Goal: Task Accomplishment & Management: Manage account settings

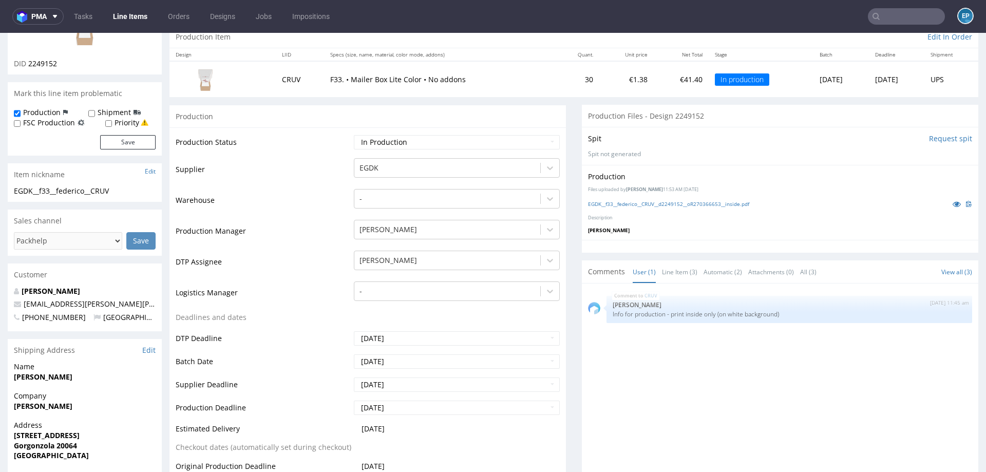
scroll to position [3, 0]
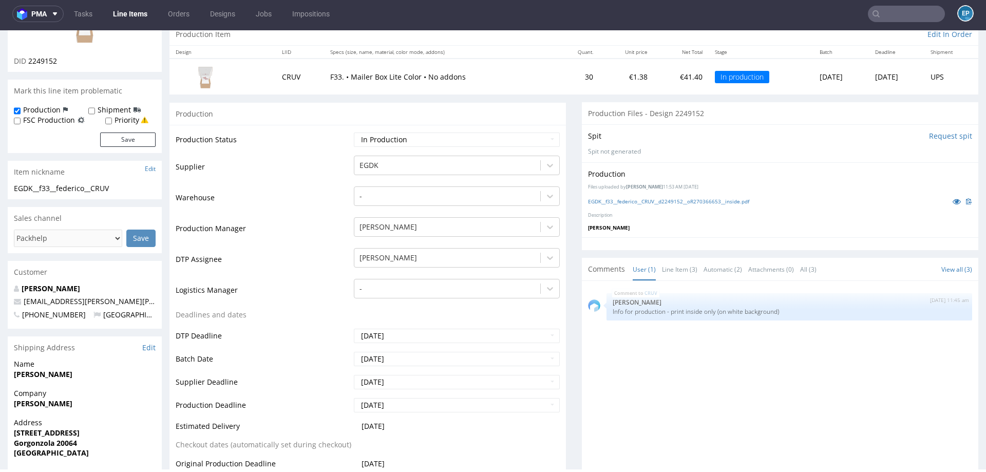
click at [131, 14] on link "Line Items" at bounding box center [130, 14] width 47 height 16
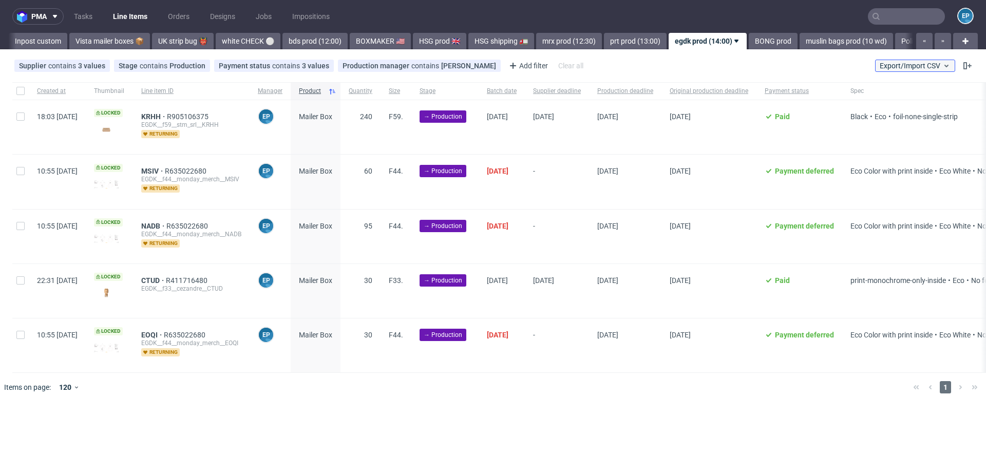
click at [899, 66] on span "Export/Import CSV" at bounding box center [914, 66] width 71 height 8
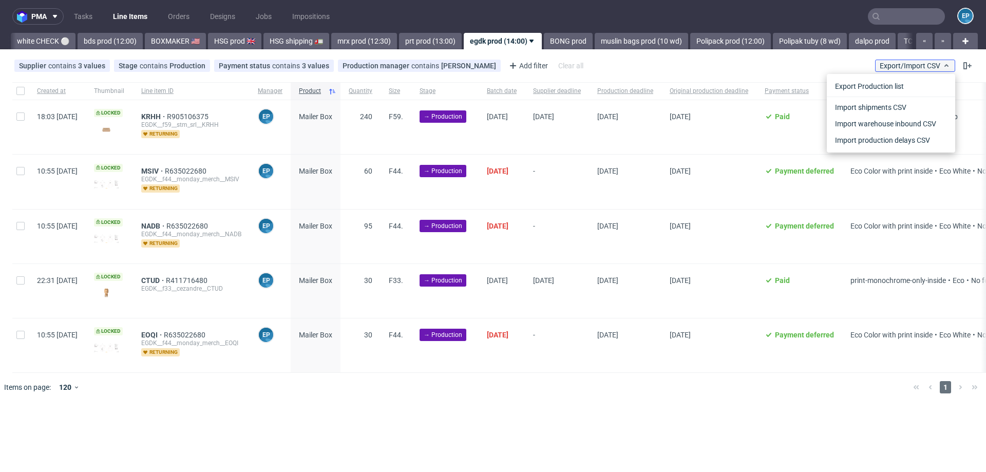
scroll to position [0, 772]
click at [874, 107] on link "Import shipments CSV" at bounding box center [891, 107] width 120 height 16
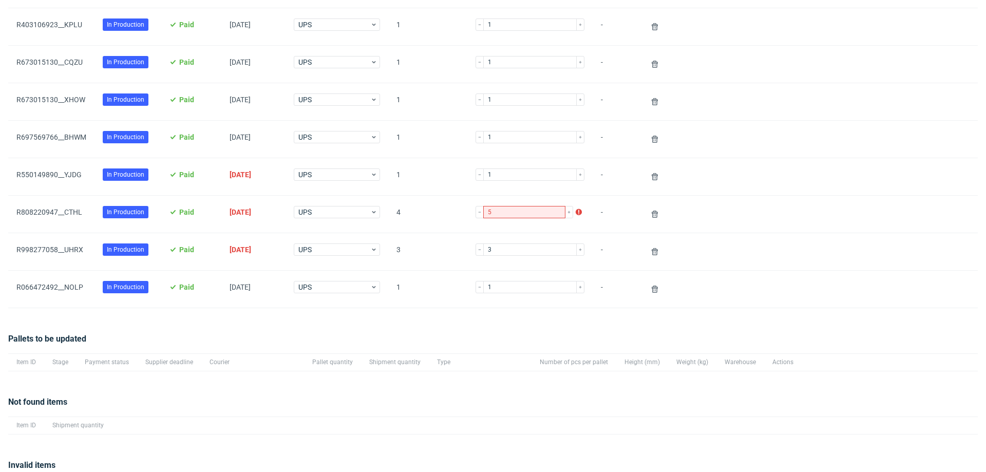
scroll to position [258, 0]
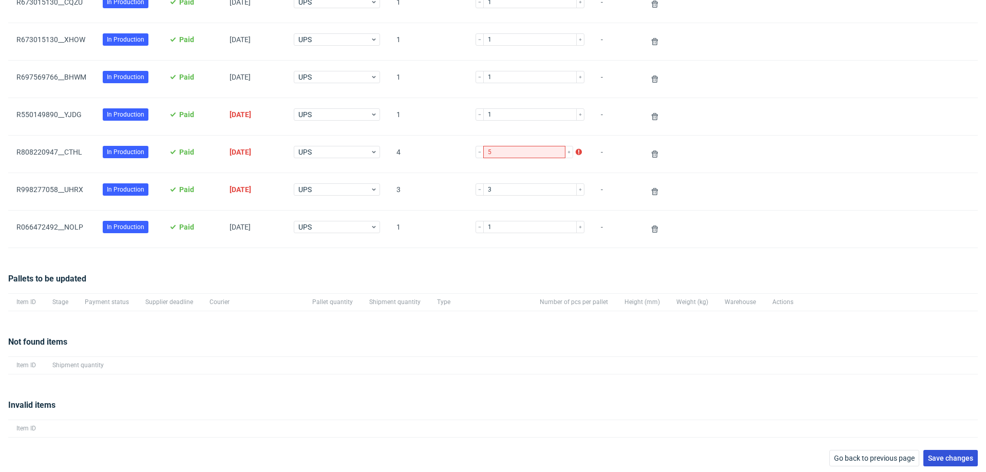
click at [940, 455] on span "Save changes" at bounding box center [950, 457] width 45 height 7
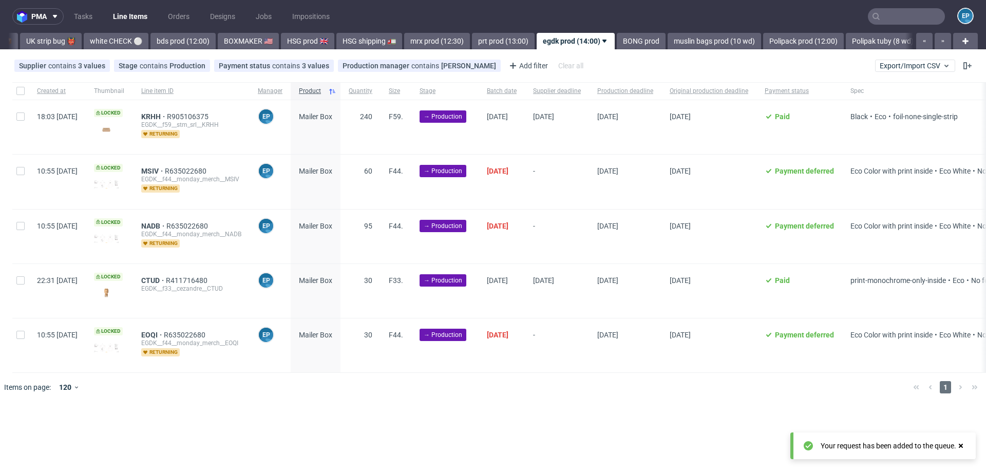
scroll to position [0, 772]
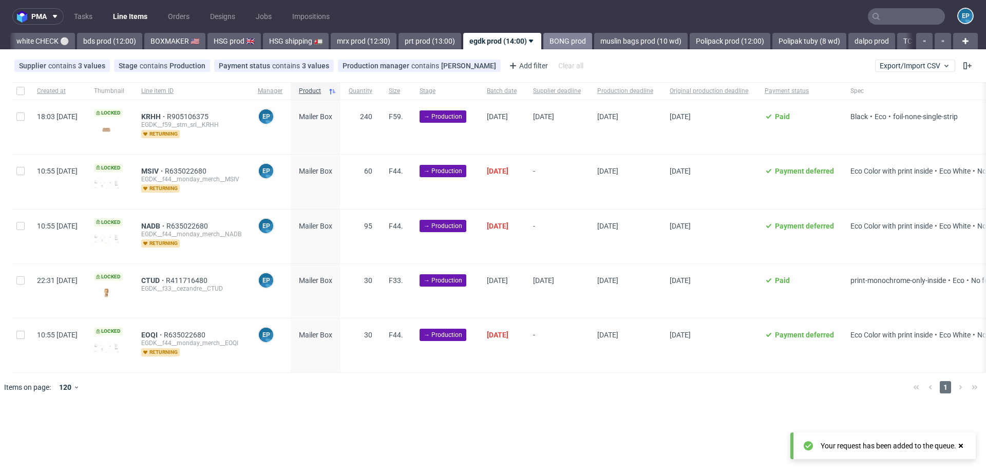
click at [543, 40] on link "BONG prod" at bounding box center [567, 41] width 49 height 16
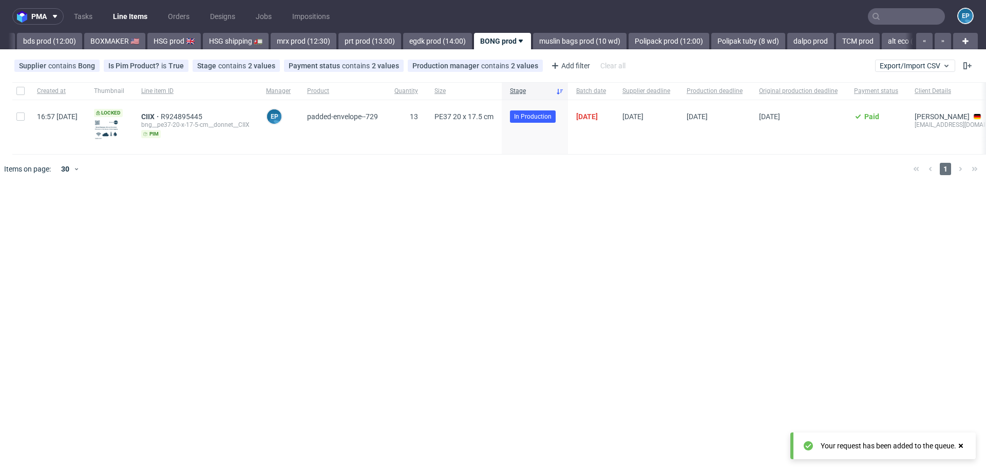
click at [533, 40] on link "muslin bags prod (10 wd)" at bounding box center [579, 41] width 93 height 16
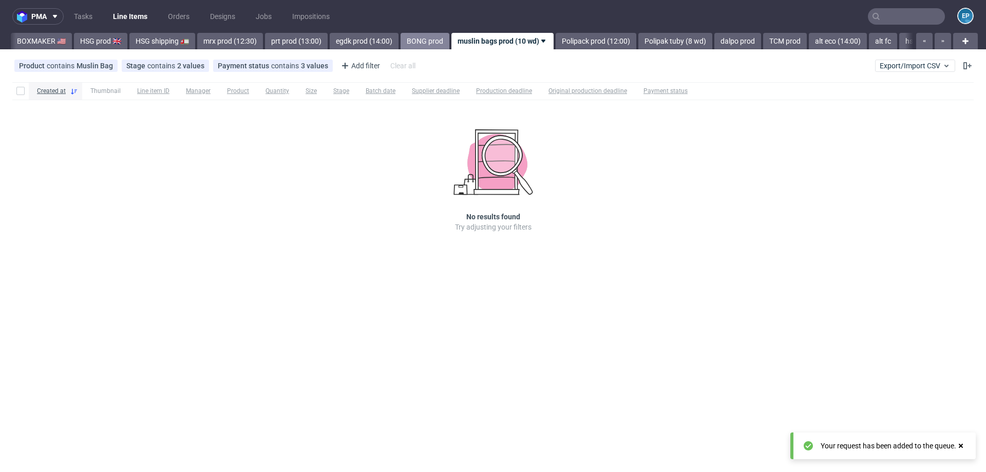
click at [556, 40] on link "Polipack prod (12:00)" at bounding box center [596, 41] width 81 height 16
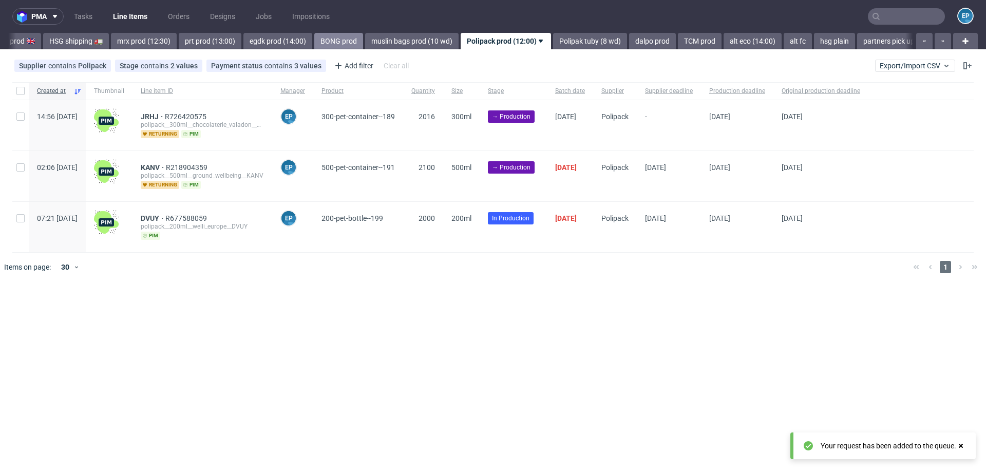
scroll to position [0, 994]
click at [550, 40] on link "Polipak tuby (8 wd)" at bounding box center [587, 41] width 74 height 16
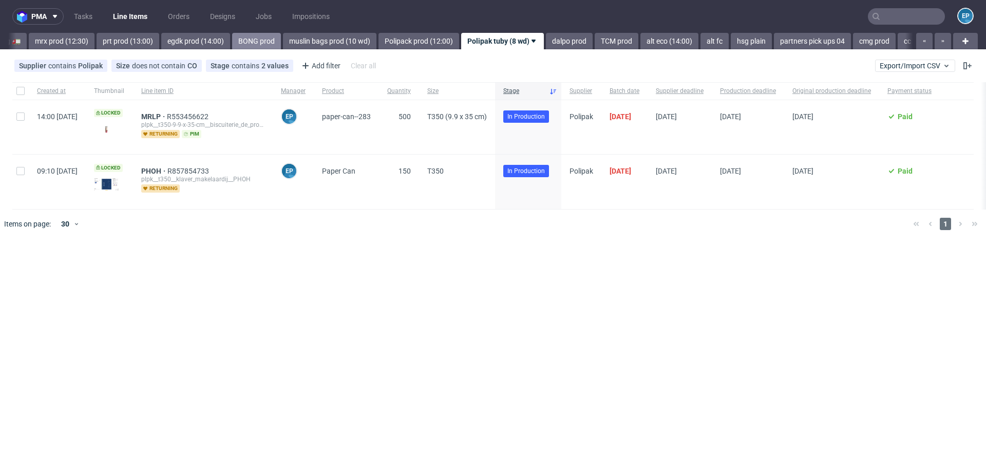
click at [546, 40] on link "dalpo prod" at bounding box center [569, 41] width 47 height 16
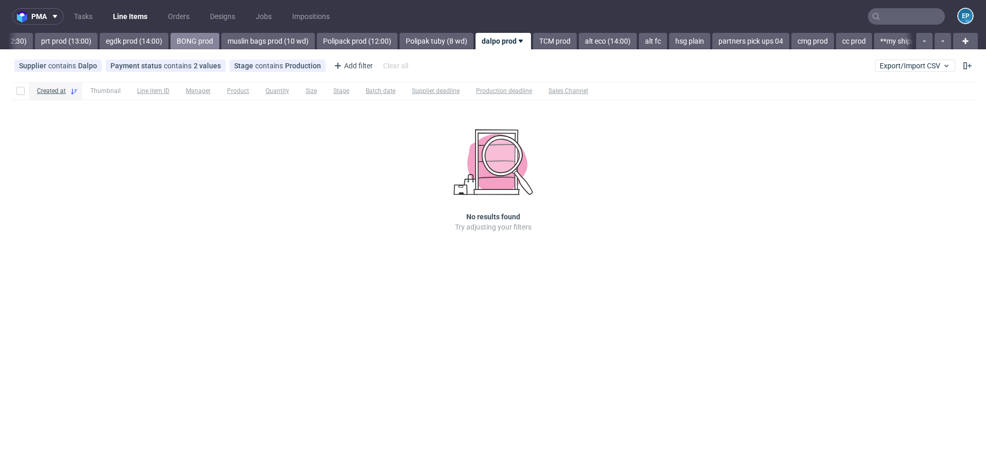
click at [533, 40] on link "TCM prod" at bounding box center [555, 41] width 44 height 16
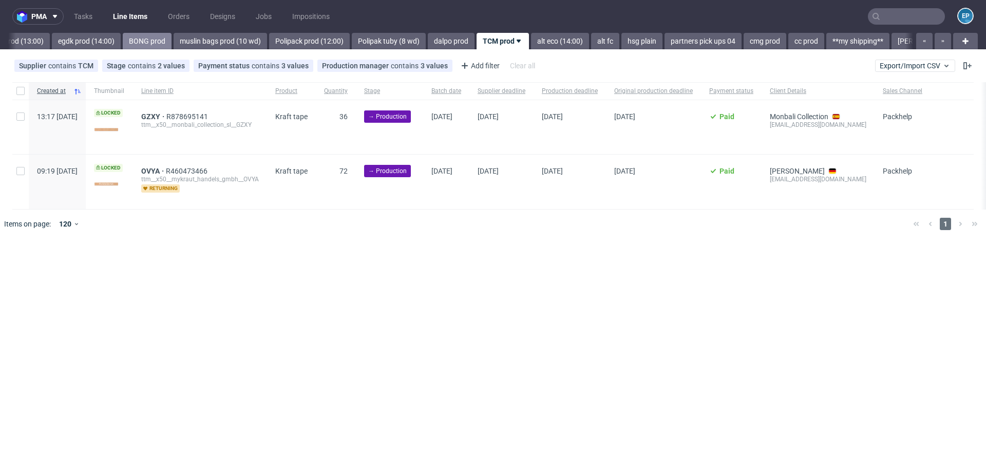
click at [531, 40] on link "alt eco (14:00)" at bounding box center [560, 41] width 58 height 16
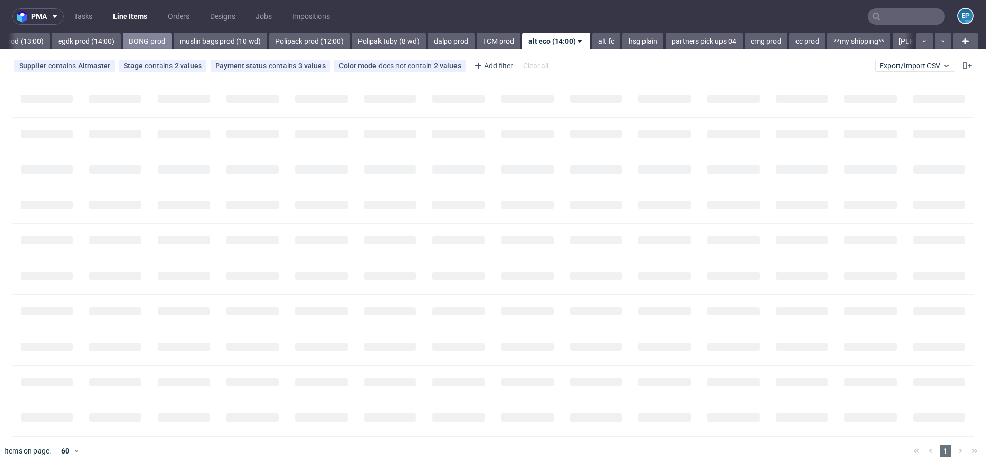
scroll to position [0, 1236]
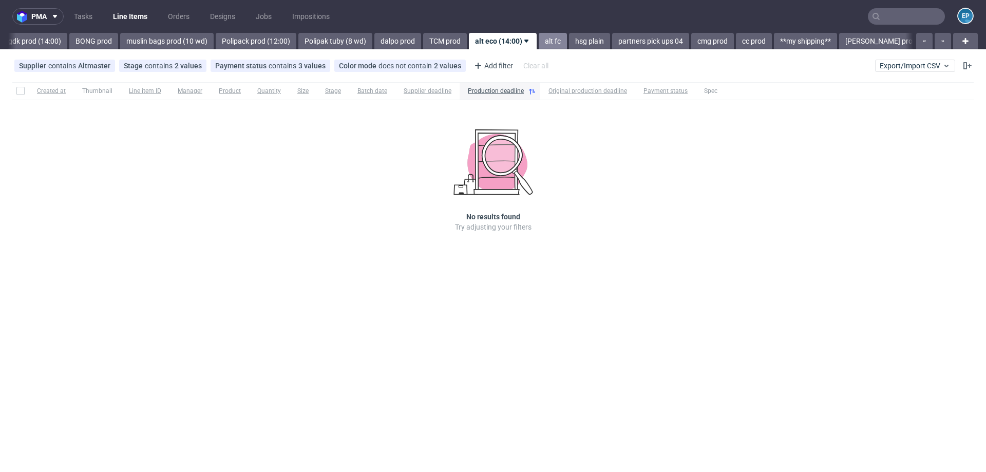
click at [539, 41] on link "alt fc" at bounding box center [553, 41] width 28 height 16
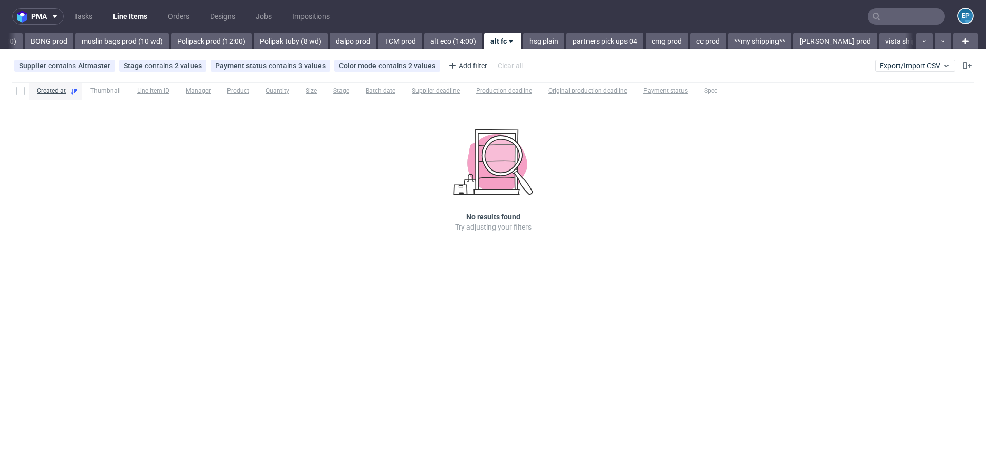
click at [523, 41] on link "hsg plain" at bounding box center [543, 41] width 41 height 16
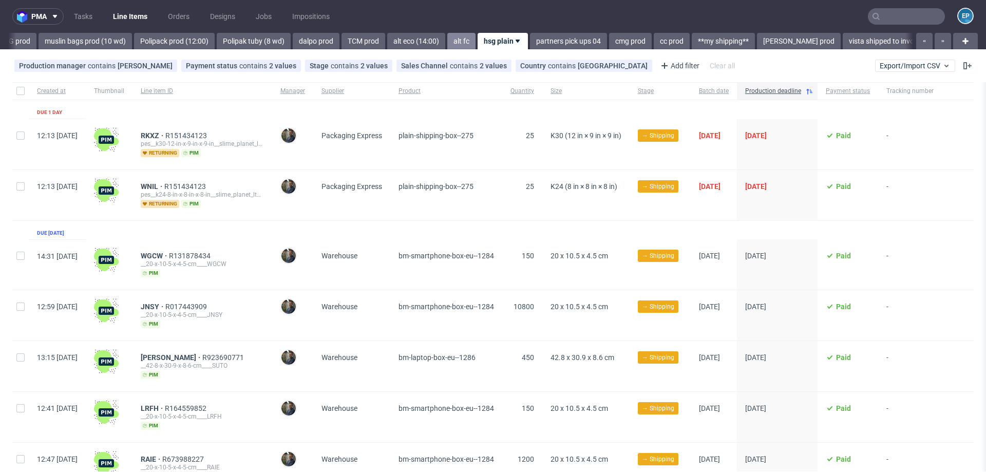
click at [530, 41] on link "partners pick ups 04" at bounding box center [568, 41] width 77 height 16
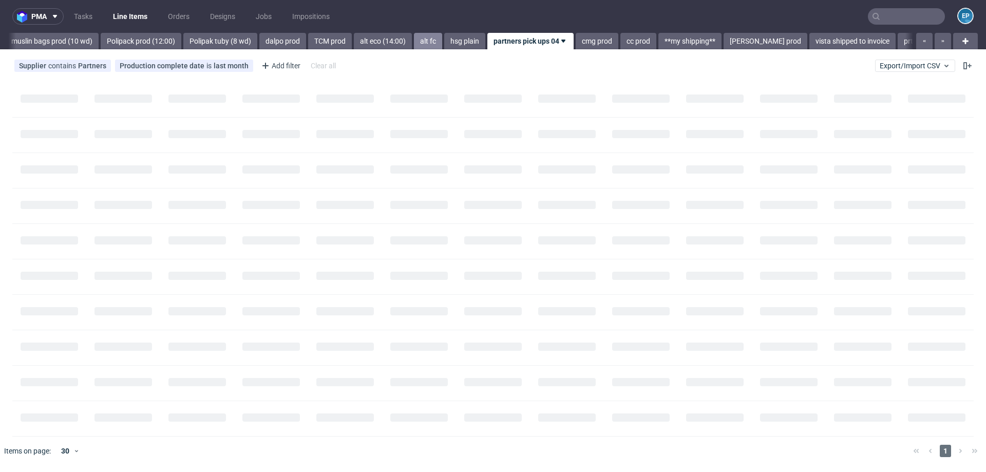
scroll to position [0, 1380]
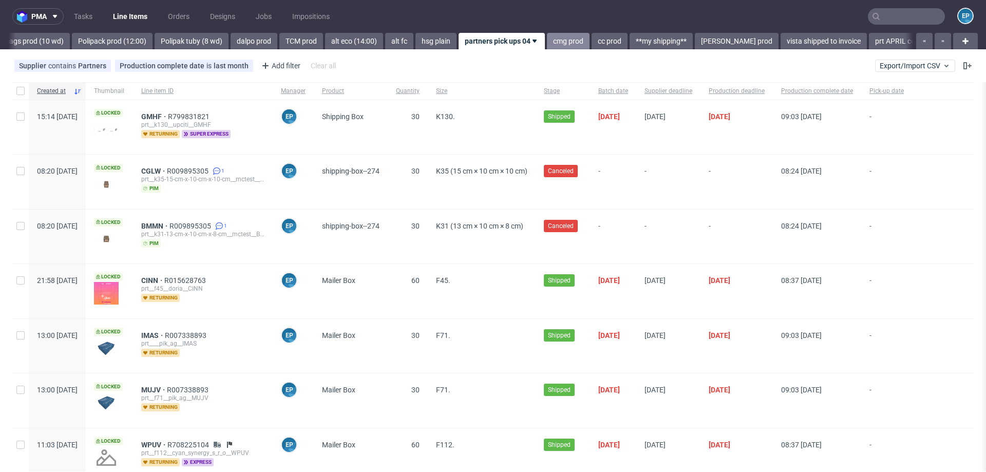
click at [547, 33] on link "cmg prod" at bounding box center [568, 41] width 43 height 16
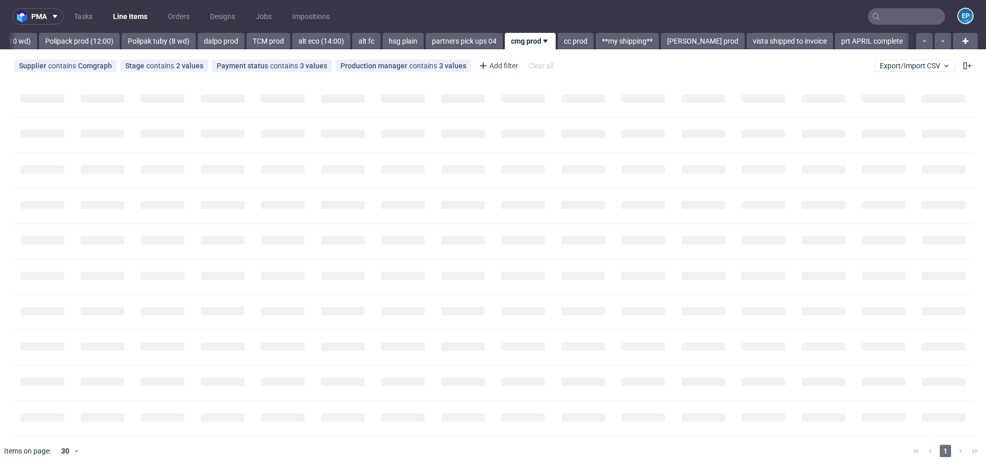
scroll to position [0, 1442]
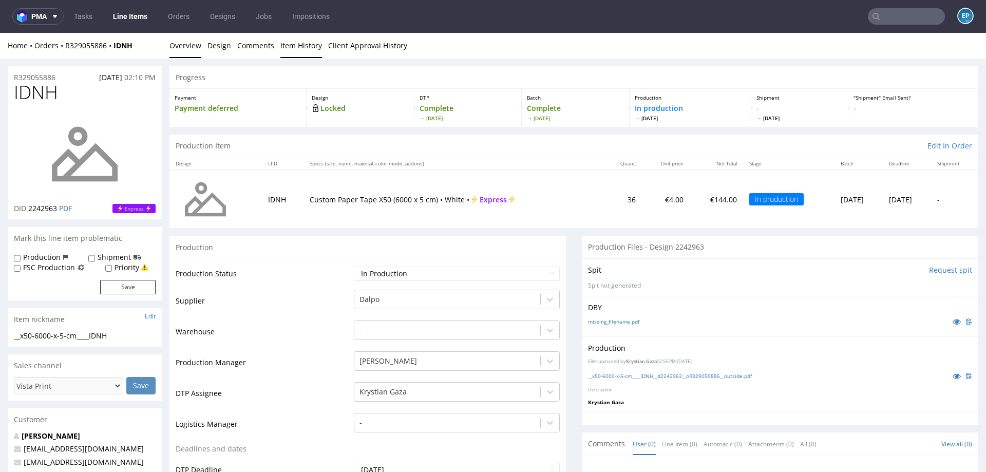
click at [297, 49] on link "Item History" at bounding box center [301, 45] width 42 height 25
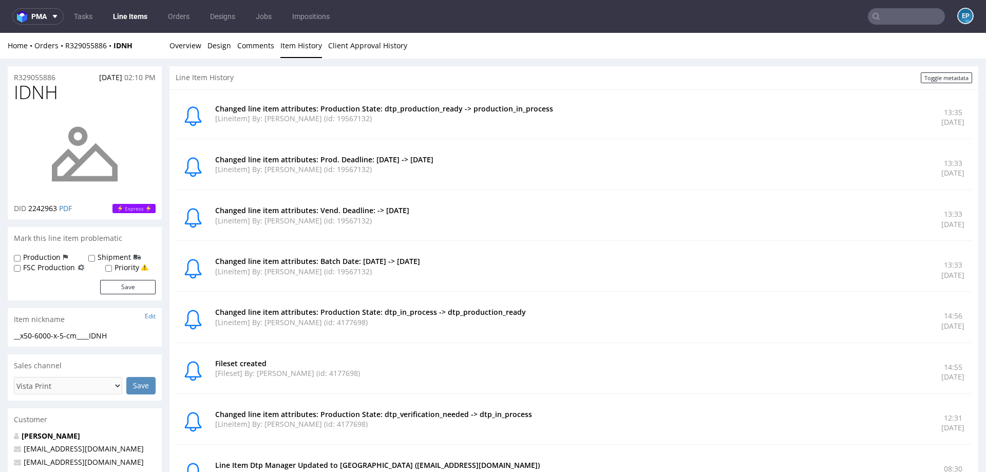
click at [42, 88] on span "IDNH" at bounding box center [36, 92] width 44 height 21
copy span "IDNH"
click at [174, 38] on link "Overview" at bounding box center [185, 45] width 32 height 25
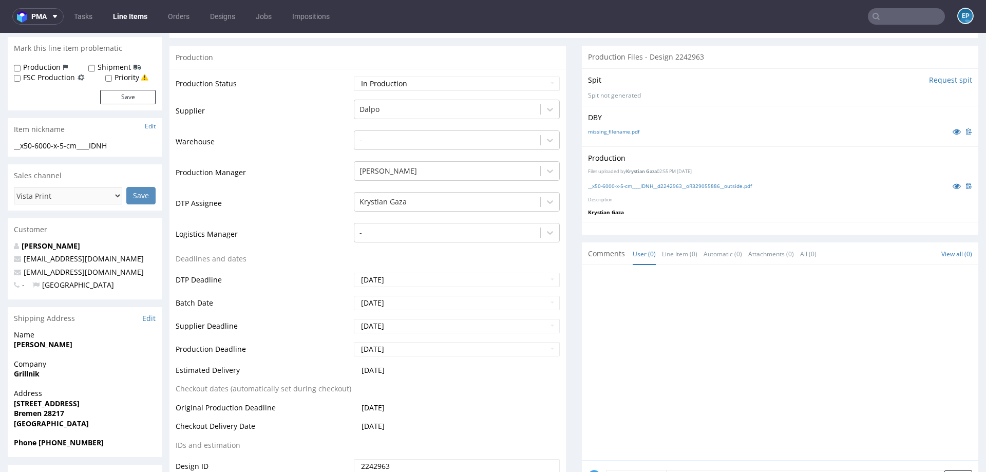
scroll to position [191, 0]
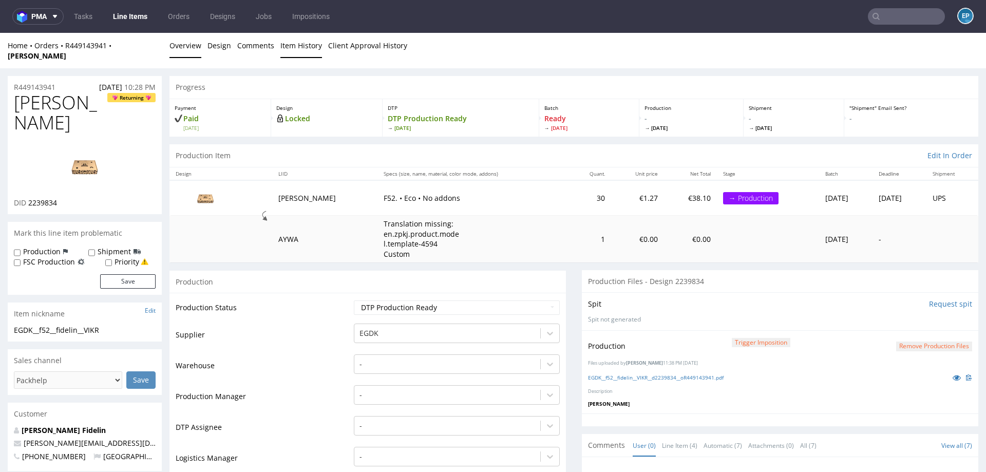
click at [280, 47] on link "Item History" at bounding box center [301, 45] width 42 height 25
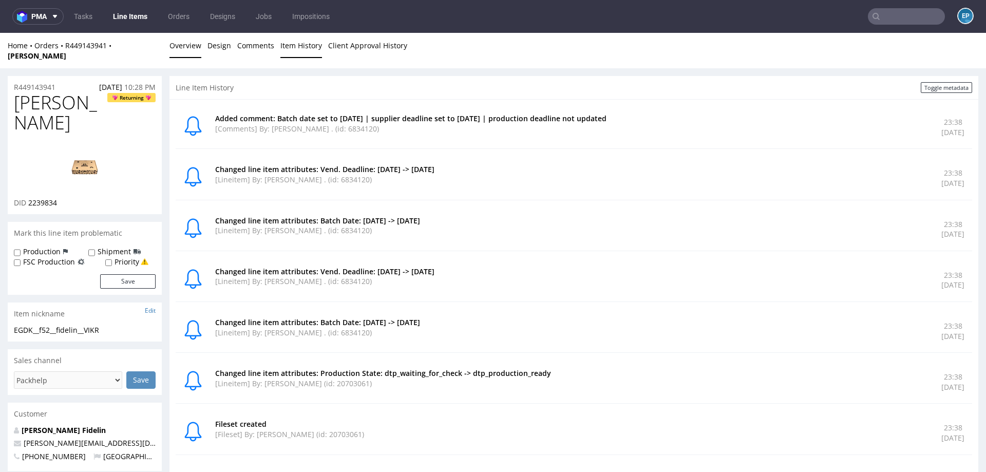
click at [182, 45] on link "Overview" at bounding box center [185, 45] width 32 height 25
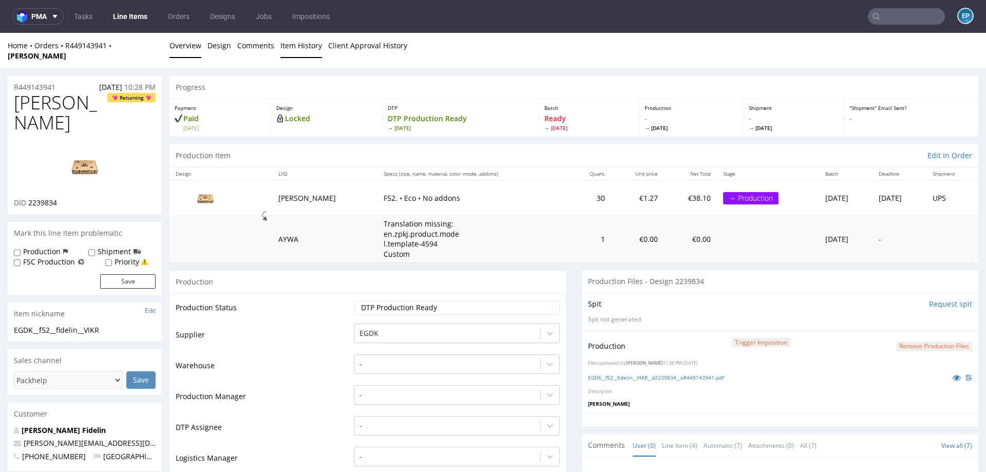
click at [297, 49] on link "Item History" at bounding box center [301, 45] width 42 height 25
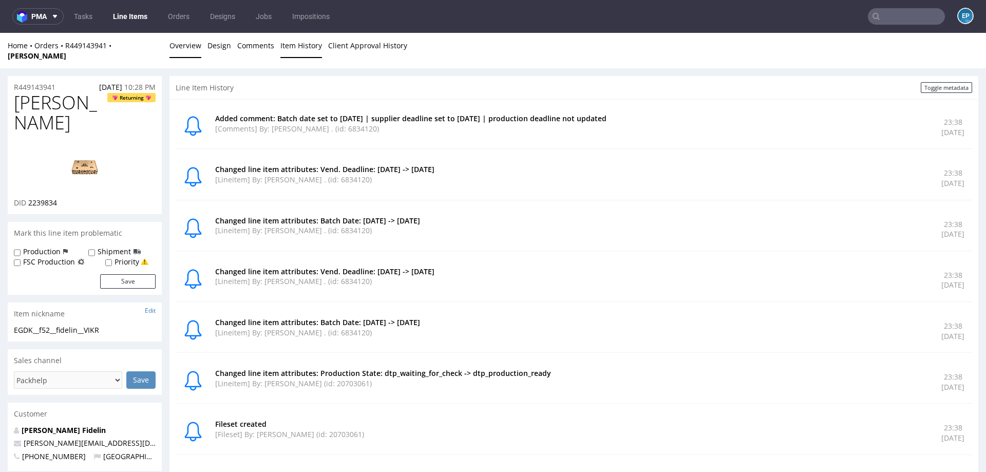
click at [180, 49] on link "Overview" at bounding box center [185, 45] width 32 height 25
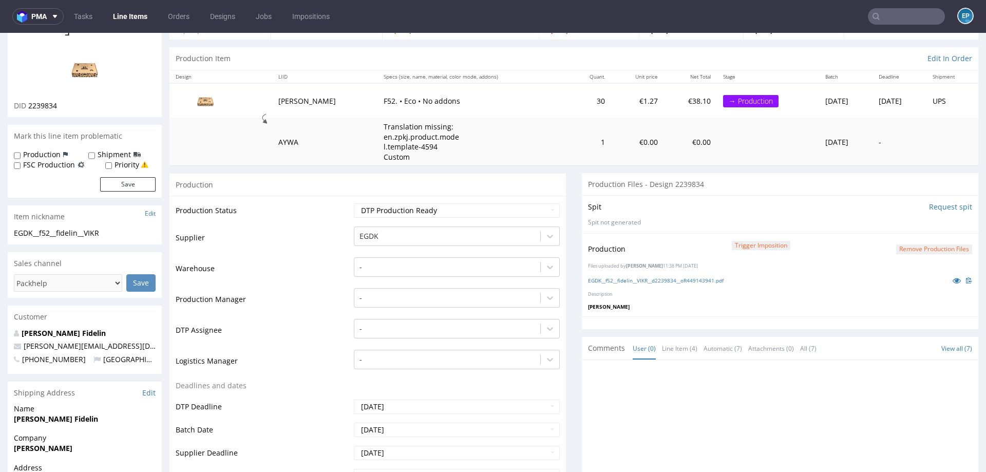
scroll to position [99, 0]
click at [267, 254] on td "Warehouse" at bounding box center [264, 269] width 176 height 31
click at [389, 290] on div at bounding box center [447, 296] width 176 height 12
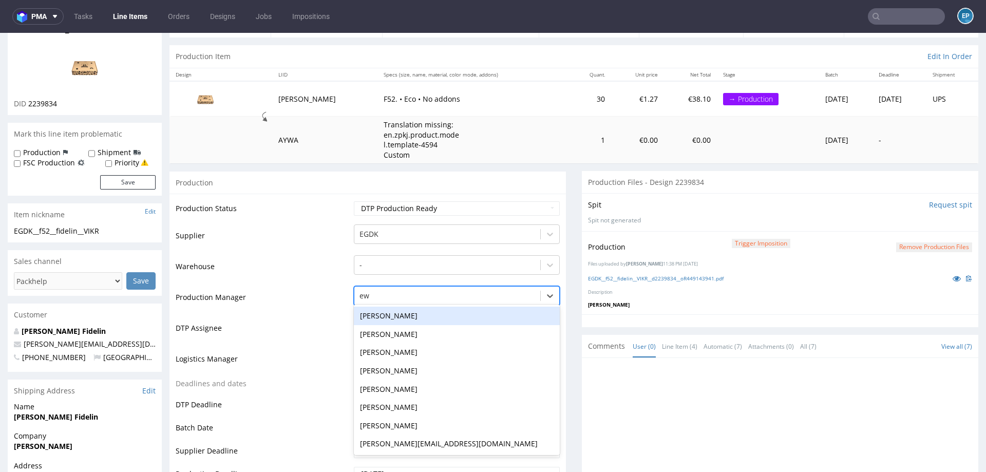
type input "ewa"
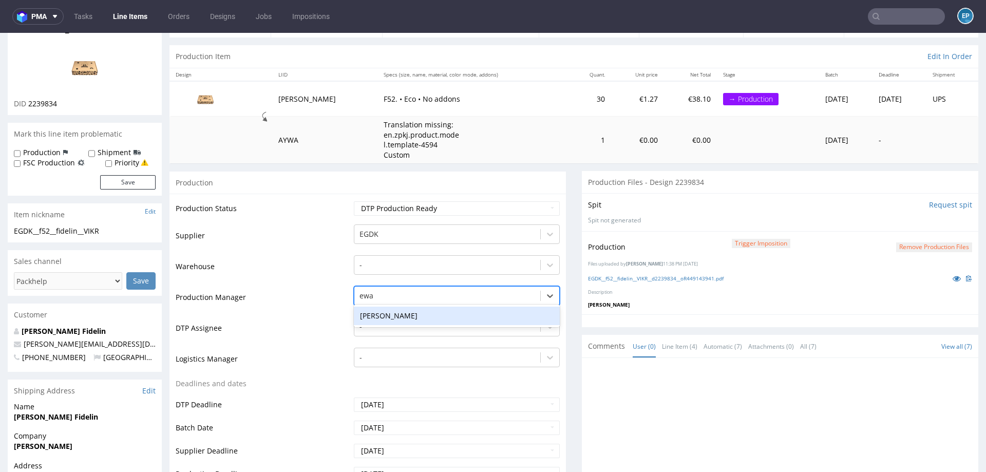
click at [382, 308] on div "[PERSON_NAME]" at bounding box center [457, 316] width 206 height 18
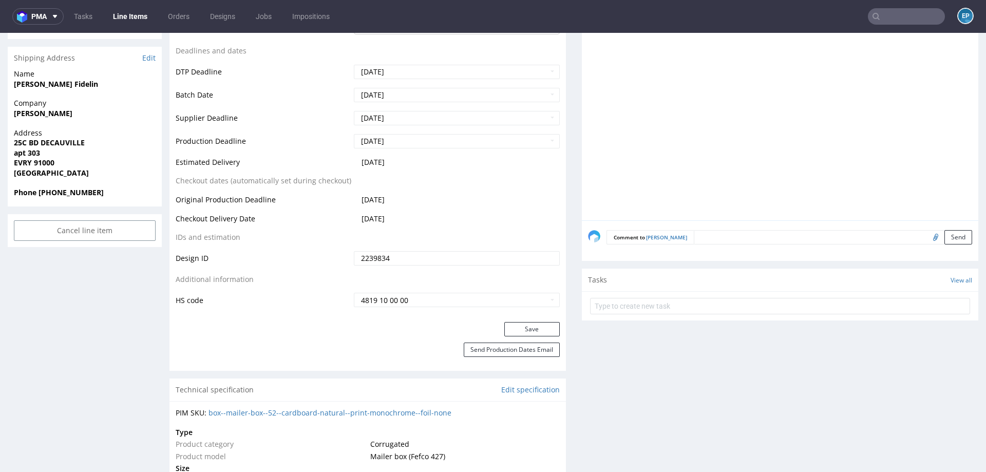
scroll to position [463, 0]
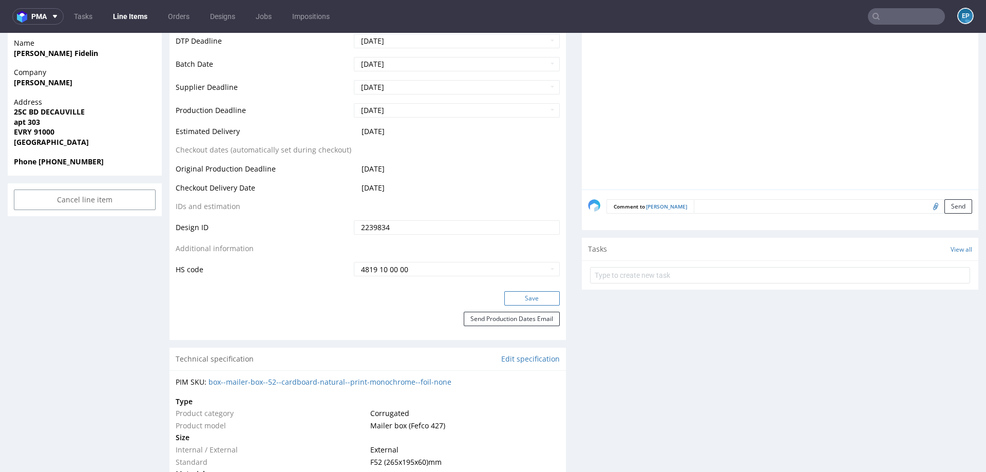
click at [521, 292] on button "Save" at bounding box center [531, 298] width 55 height 14
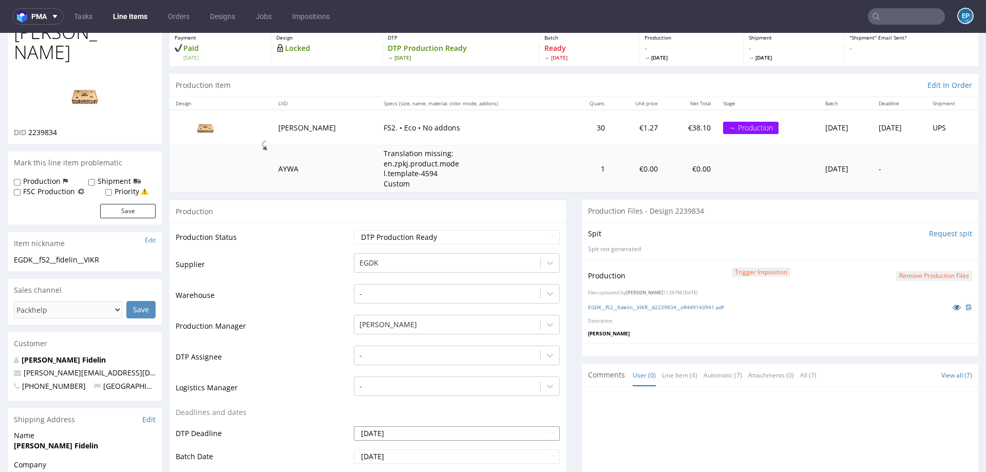
scroll to position [0, 0]
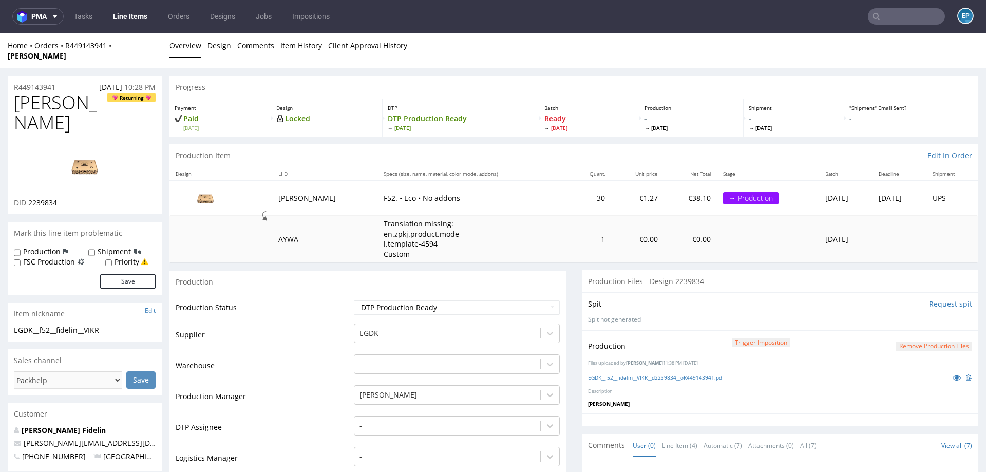
click at [142, 17] on link "Line Items" at bounding box center [130, 16] width 47 height 16
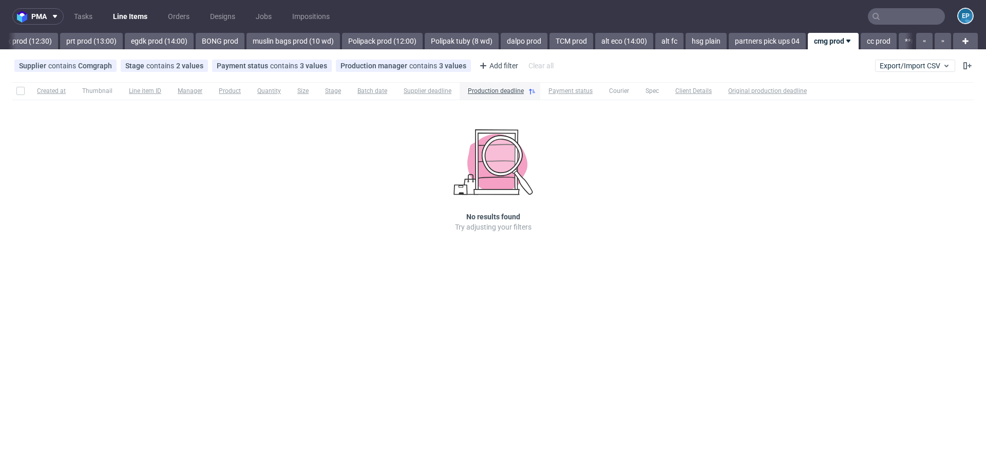
scroll to position [0, 1442]
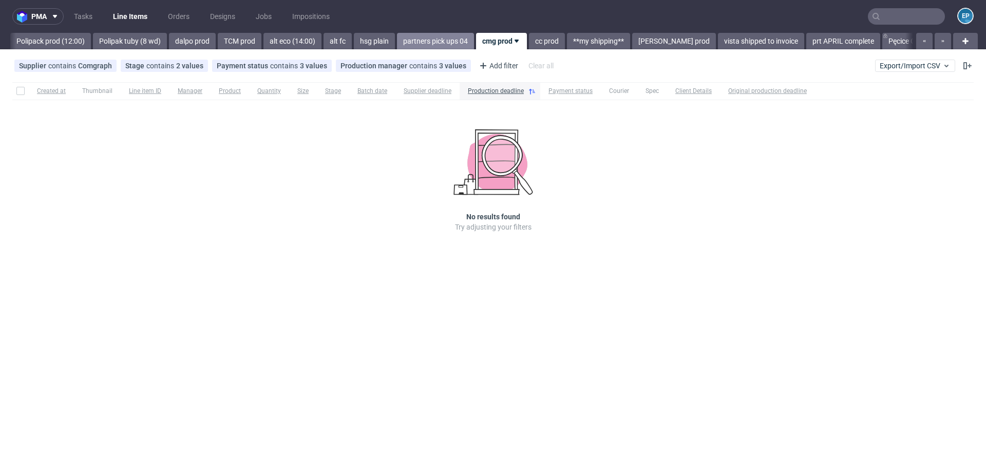
click at [397, 38] on link "partners pick ups 04" at bounding box center [435, 41] width 77 height 16
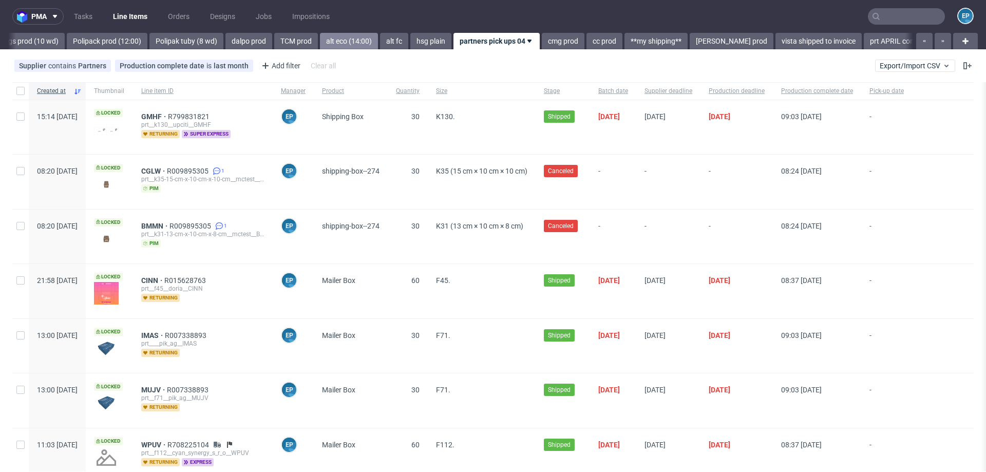
click at [320, 41] on link "alt eco (14:00)" at bounding box center [349, 41] width 58 height 16
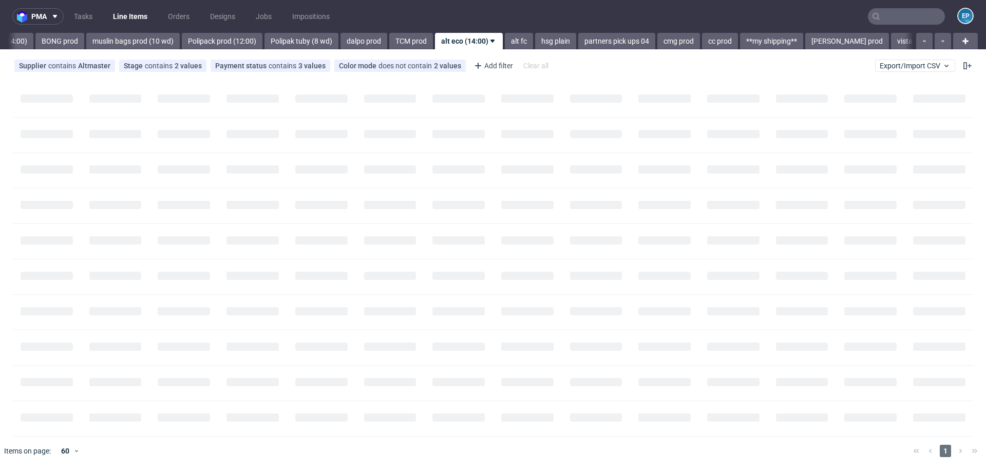
scroll to position [0, 1236]
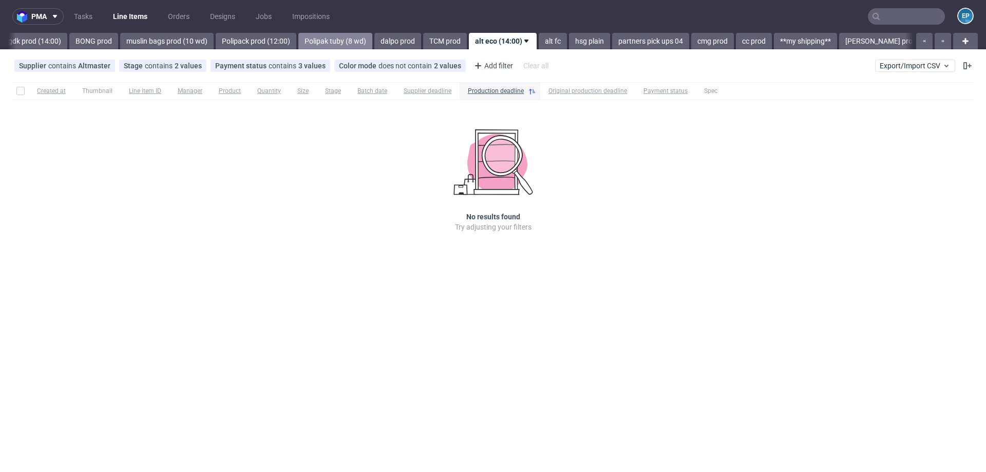
click at [298, 41] on link "Polipak tuby (8 wd)" at bounding box center [335, 41] width 74 height 16
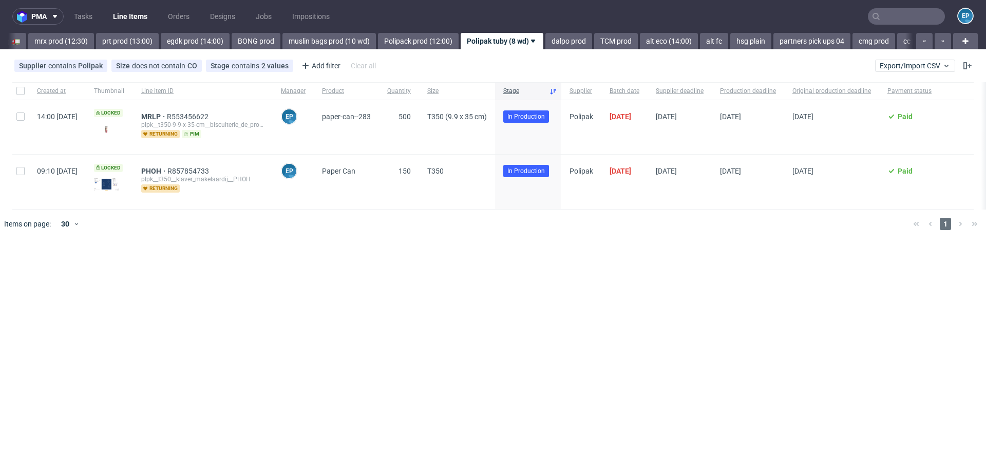
scroll to position [0, 1074]
click at [154, 30] on nav "pma Tasks Line Items Orders Designs Jobs Impositions EP" at bounding box center [493, 16] width 986 height 33
click at [161, 38] on link "egdk prod (14:00)" at bounding box center [195, 41] width 69 height 16
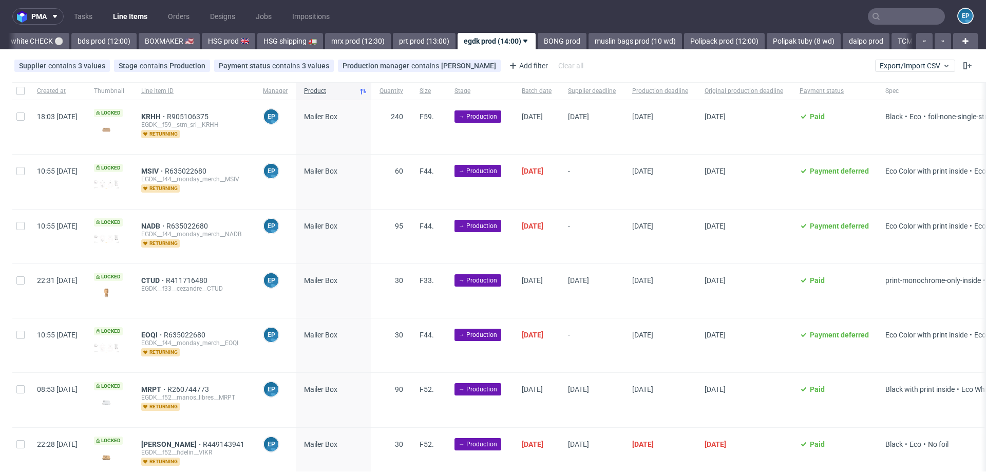
scroll to position [95, 0]
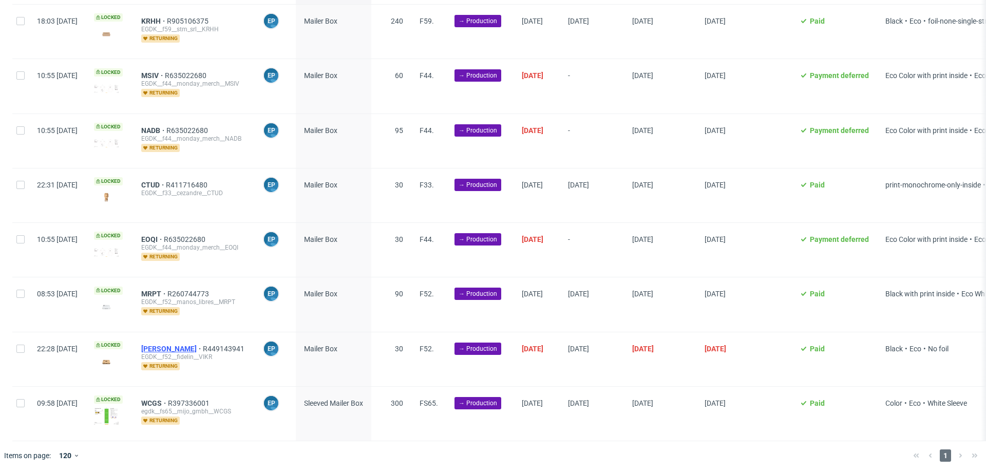
click at [177, 346] on span "VIKR" at bounding box center [172, 348] width 62 height 8
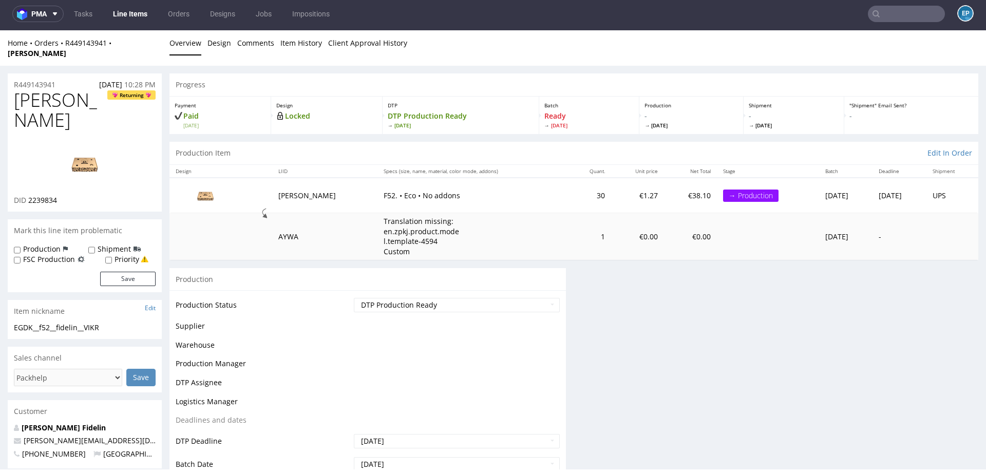
scroll to position [3, 0]
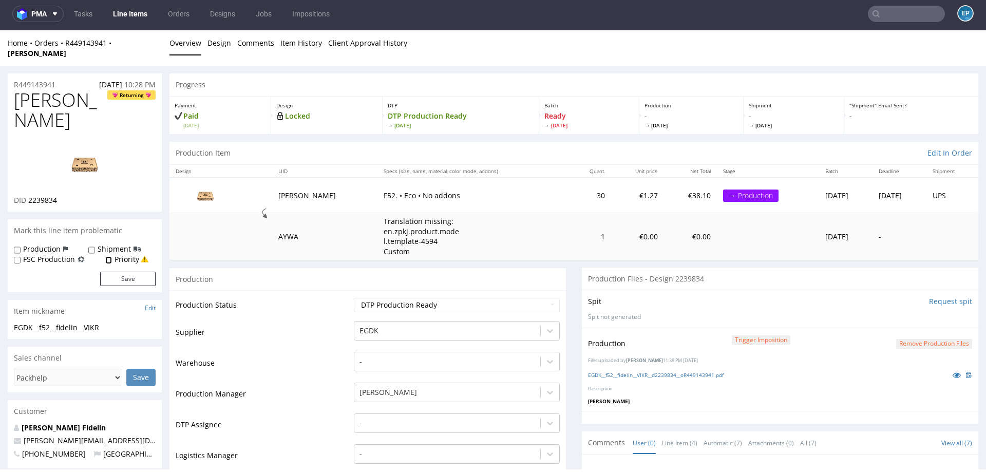
click at [109, 256] on input "Priority" at bounding box center [108, 260] width 7 height 8
checkbox input "true"
click at [117, 272] on button "Save" at bounding box center [127, 279] width 55 height 14
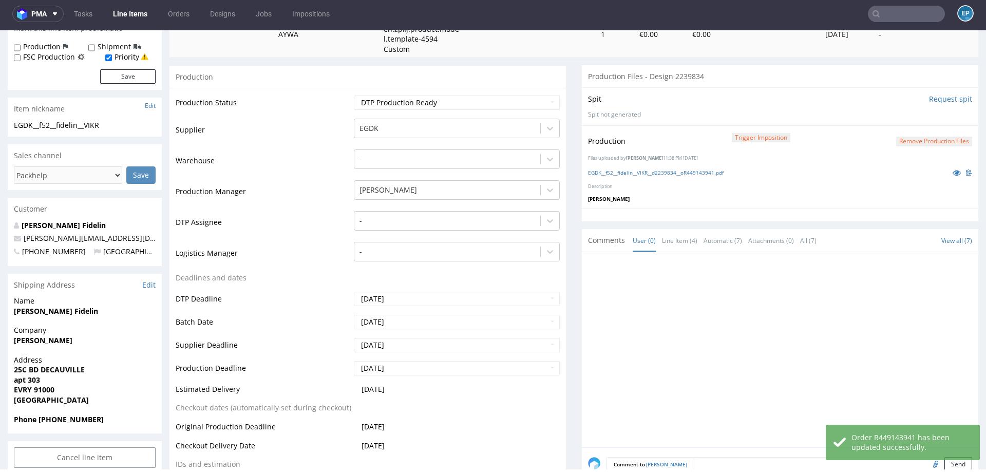
scroll to position [268, 0]
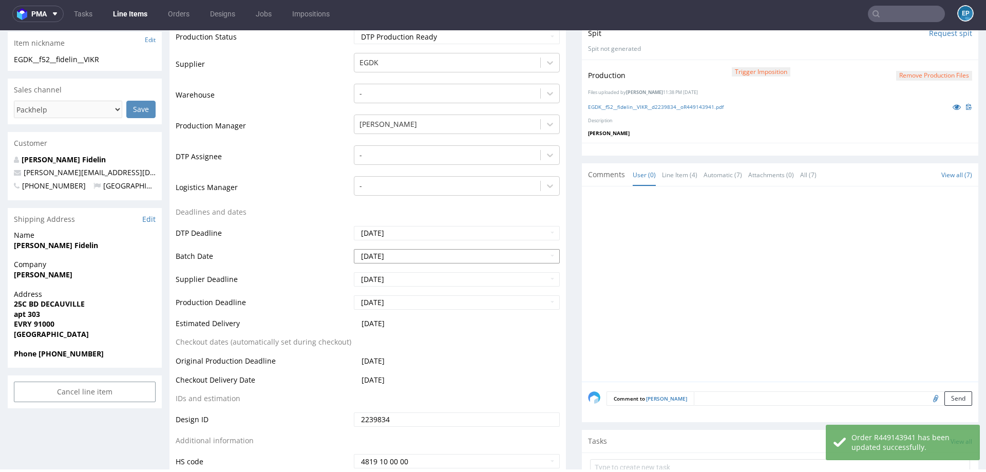
click at [405, 249] on input "2025-07-25" at bounding box center [457, 256] width 206 height 14
click at [457, 122] on th at bounding box center [453, 122] width 15 height 15
click at [423, 201] on td "21" at bounding box center [422, 199] width 15 height 15
type input "2025-08-21"
click at [391, 272] on input "2025-08-05" at bounding box center [457, 279] width 206 height 14
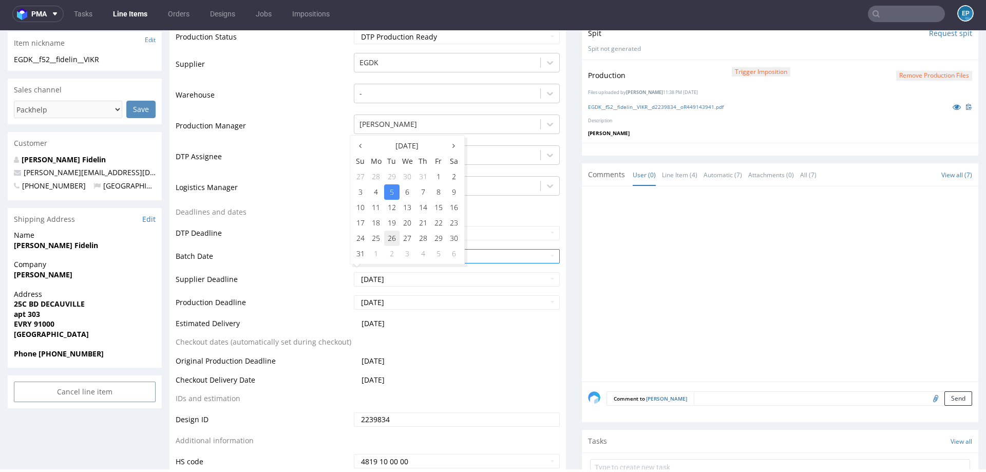
click at [392, 238] on td "26" at bounding box center [391, 238] width 15 height 15
type input "[DATE]"
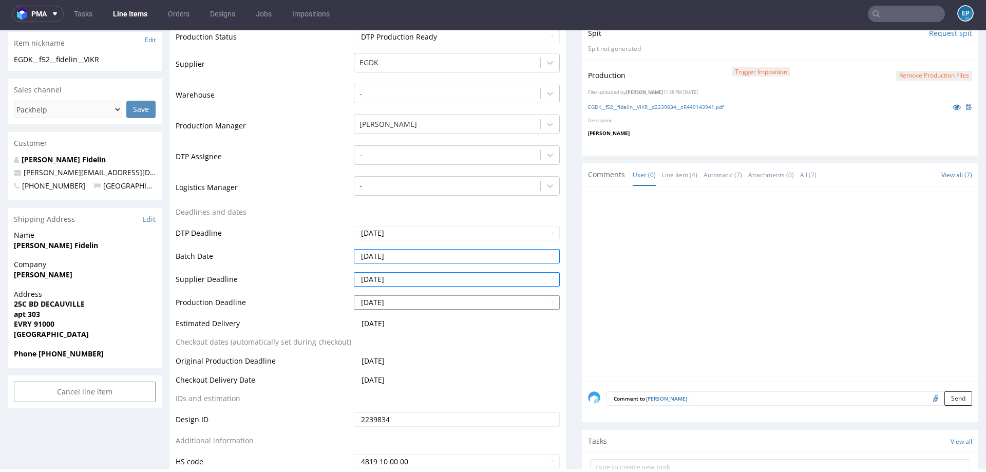
click at [390, 295] on input "2025-08-05" at bounding box center [457, 302] width 206 height 14
click at [396, 262] on td "26" at bounding box center [391, 261] width 15 height 15
type input "[DATE]"
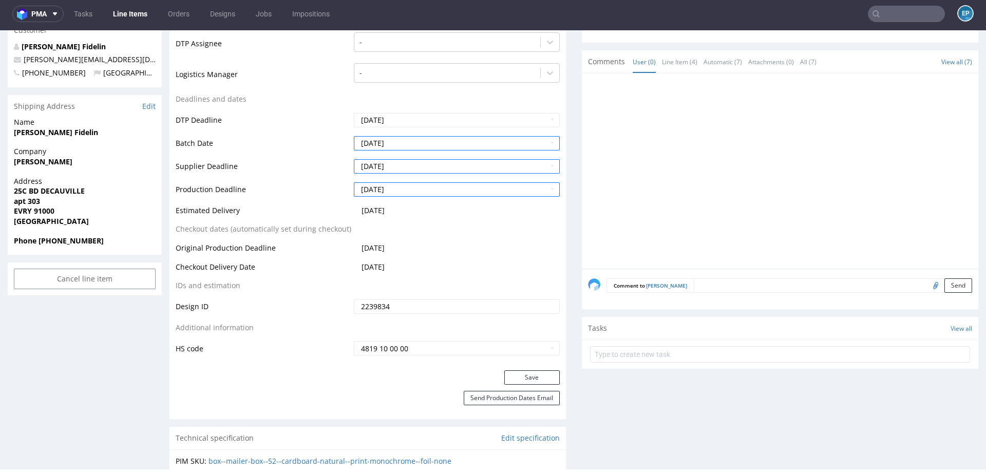
scroll to position [426, 0]
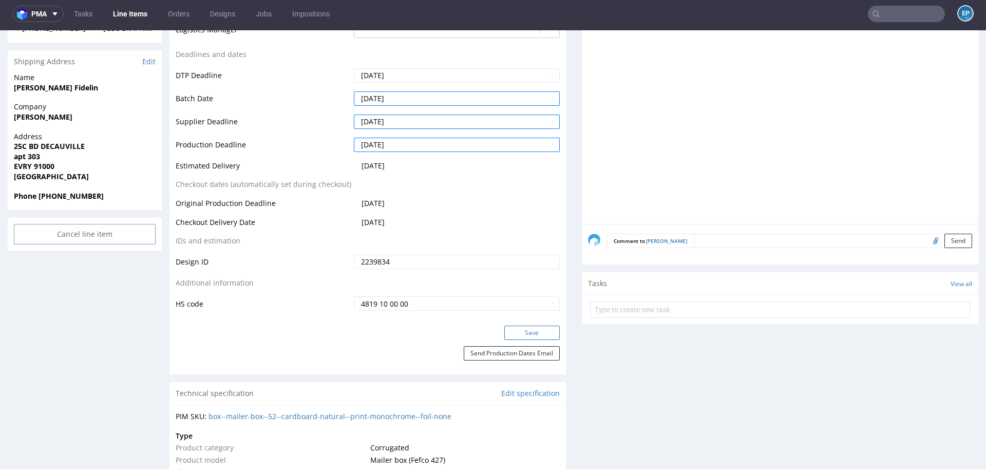
click at [511, 326] on button "Save" at bounding box center [531, 333] width 55 height 14
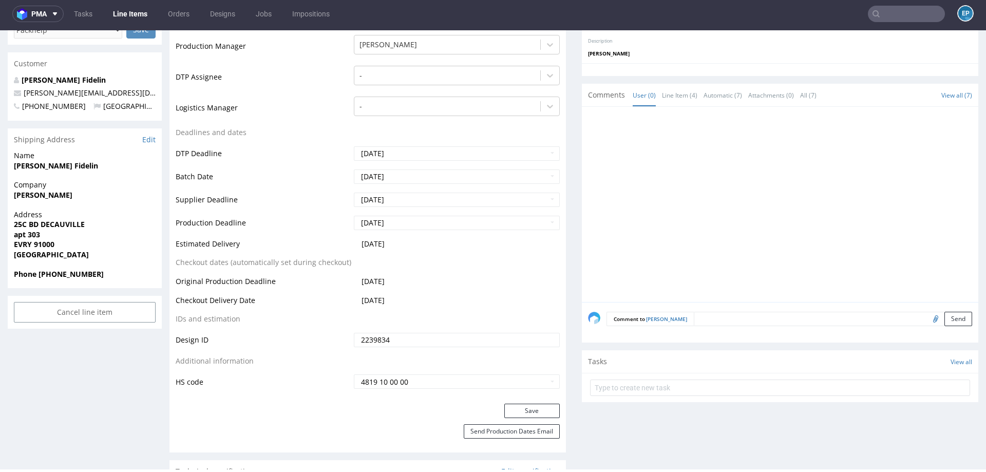
scroll to position [342, 0]
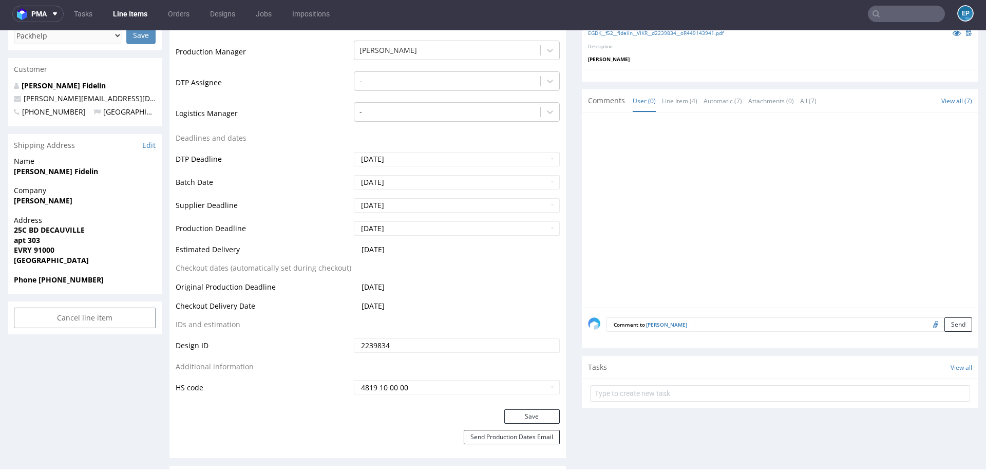
click at [136, 18] on link "Line Items" at bounding box center [130, 14] width 47 height 16
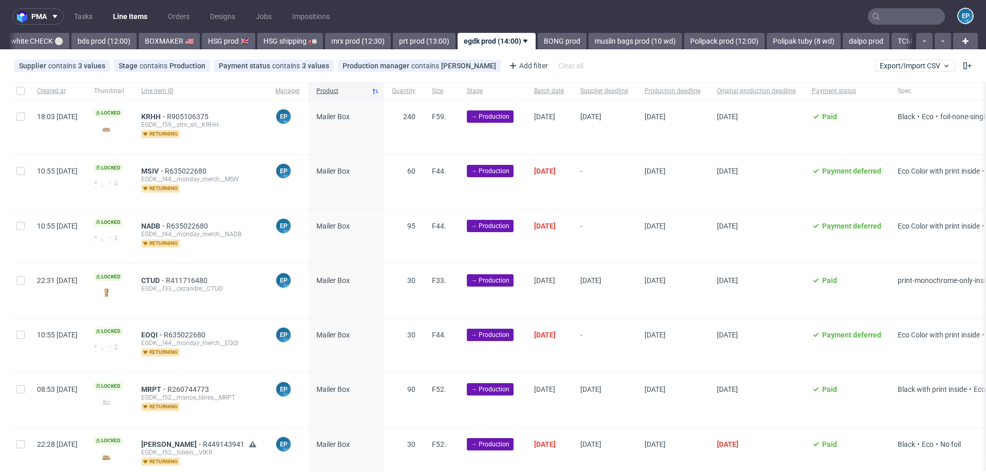
scroll to position [95, 0]
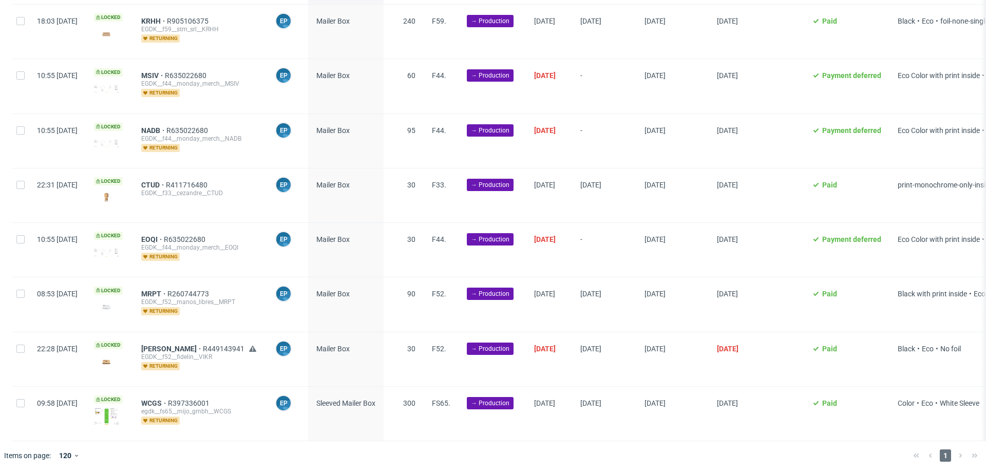
scroll to position [0, 777]
click at [17, 346] on input "checkbox" at bounding box center [20, 348] width 8 height 8
checkbox input "true"
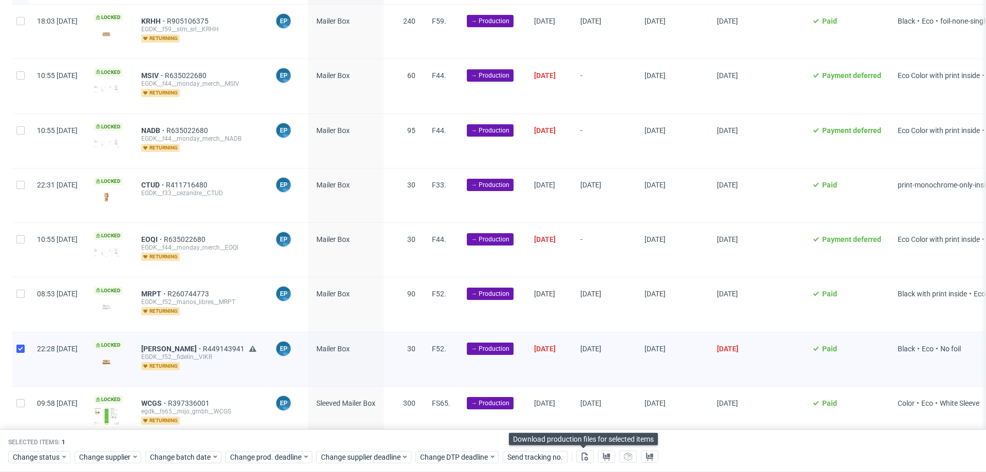
click at [583, 463] on div at bounding box center [584, 457] width 17 height 13
click at [582, 458] on icon at bounding box center [585, 456] width 8 height 8
click at [603, 457] on use at bounding box center [606, 456] width 7 height 8
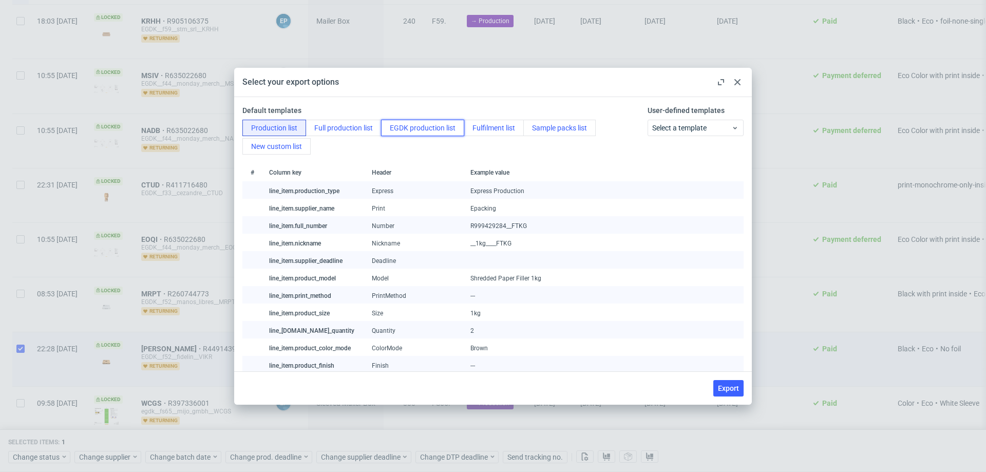
click at [409, 134] on button "EGDK production list" at bounding box center [422, 128] width 83 height 16
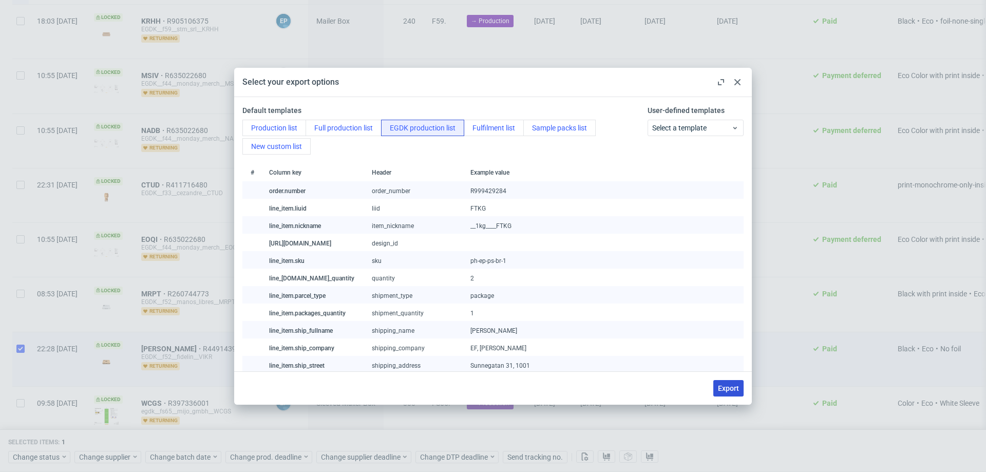
click at [729, 386] on span "Export" at bounding box center [728, 388] width 21 height 7
checkbox input "false"
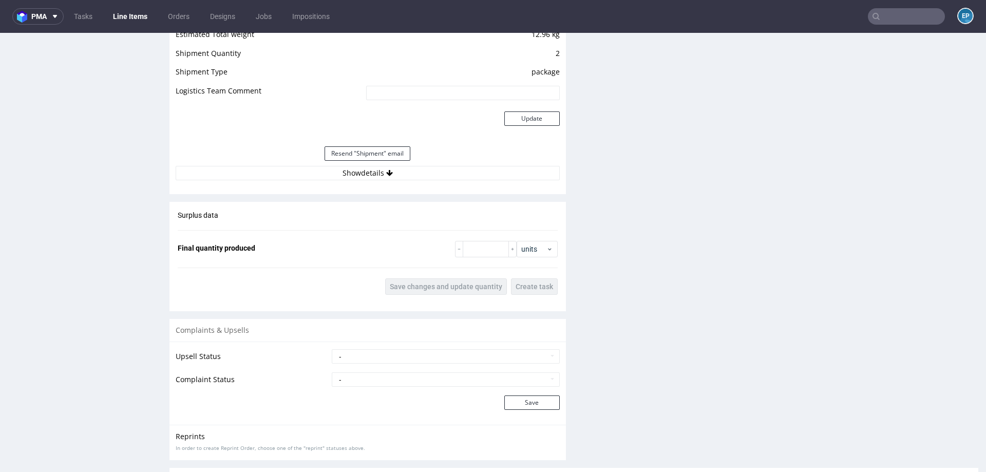
scroll to position [1239, 0]
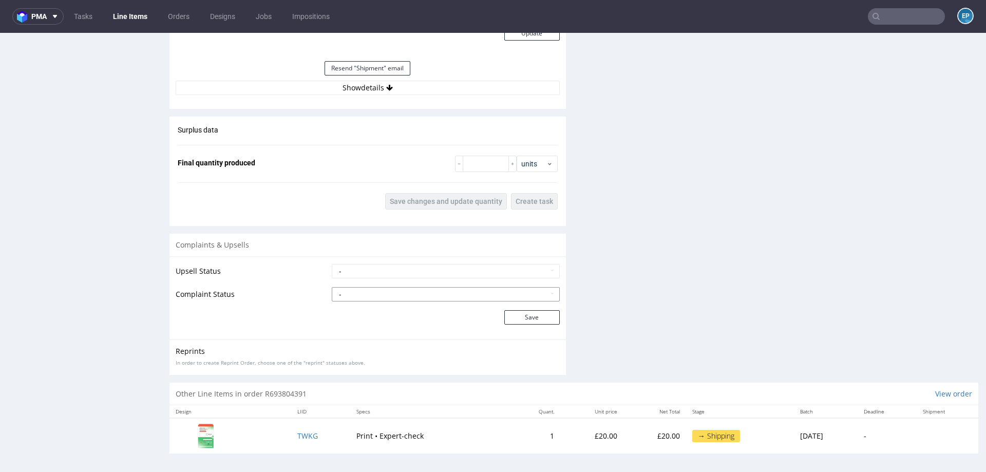
click at [397, 291] on select "- Complaint Received Complaint Rejected Complaint Accepted (DTP Issue) - Reprin…" at bounding box center [446, 294] width 228 height 14
select select "accepted_shipping_issue_reprint"
click at [537, 322] on button "Save" at bounding box center [531, 317] width 55 height 14
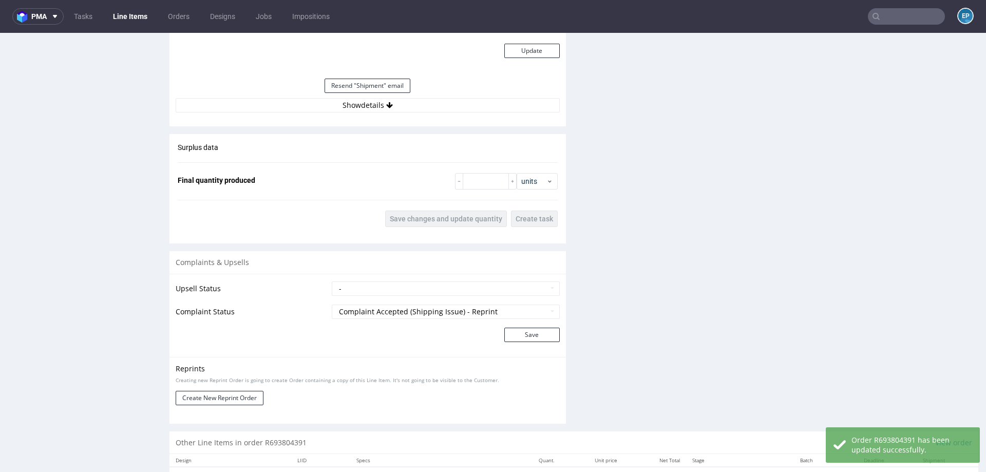
scroll to position [1245, 0]
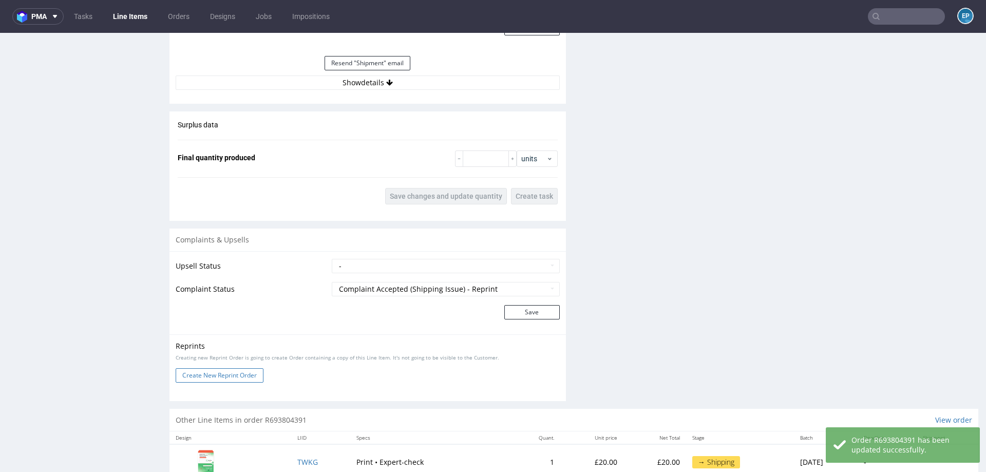
click at [202, 371] on button "Create New Reprint Order" at bounding box center [220, 375] width 88 height 14
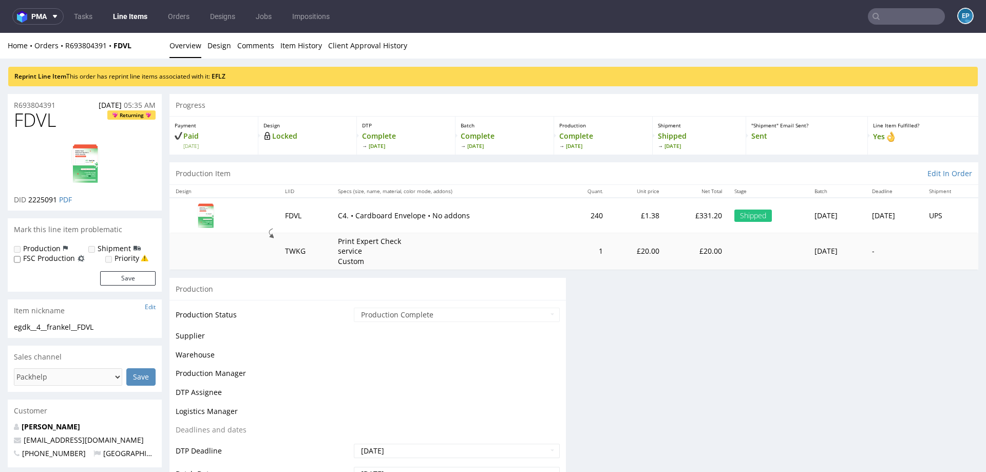
scroll to position [0, 0]
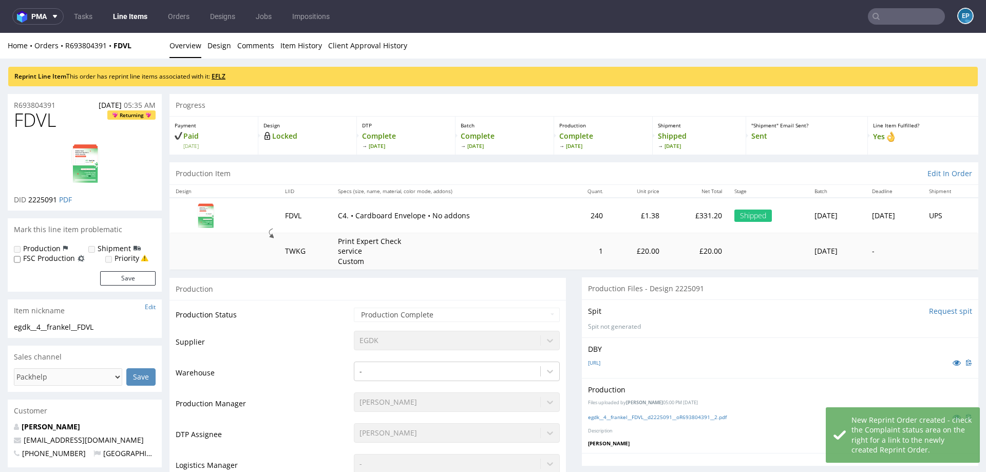
click at [224, 76] on link "EFLZ" at bounding box center [219, 76] width 14 height 9
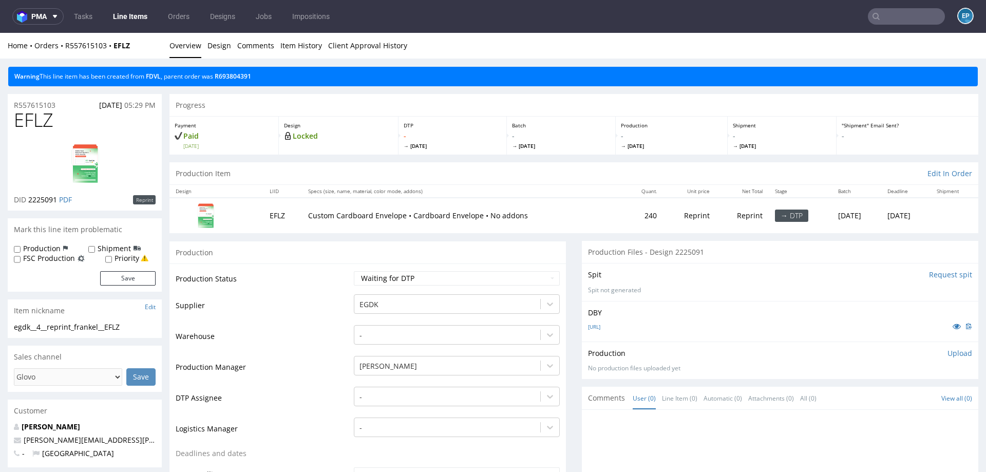
click at [44, 253] on label "Production" at bounding box center [41, 248] width 37 height 10
click at [21, 253] on input "Production" at bounding box center [17, 249] width 7 height 8
checkbox input "true"
click at [89, 253] on input "Shipment" at bounding box center [91, 249] width 7 height 8
checkbox input "true"
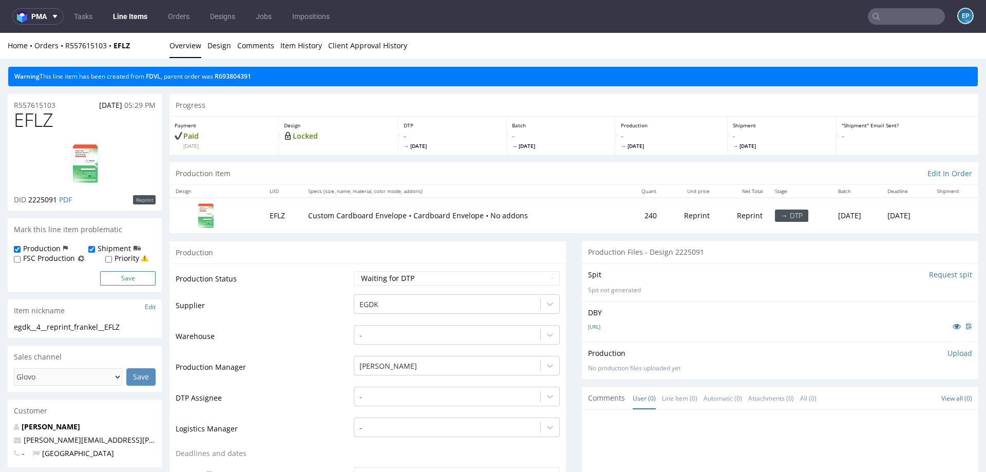
click at [119, 276] on button "Save" at bounding box center [127, 278] width 55 height 14
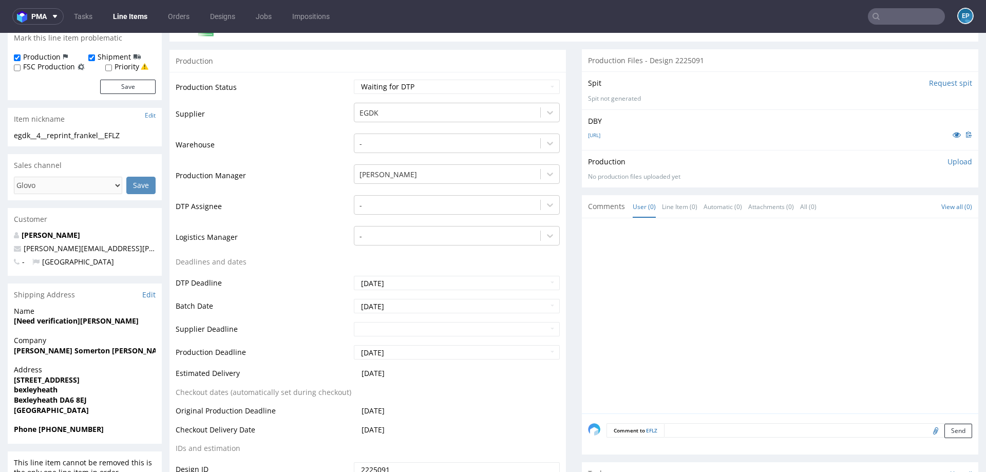
scroll to position [298, 0]
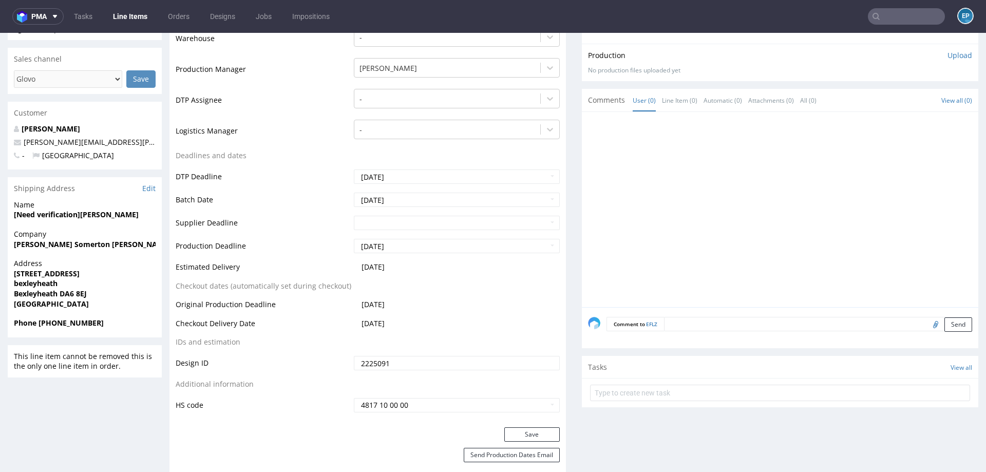
click at [681, 314] on div "Comment to EFLZ Send" at bounding box center [780, 327] width 396 height 41
click at [681, 320] on textarea at bounding box center [818, 324] width 308 height 14
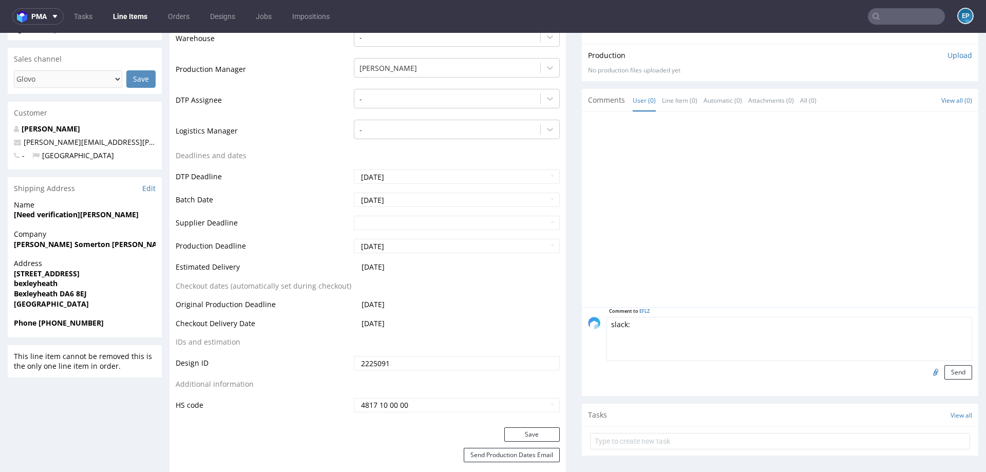
paste textarea "[URL][DOMAIN_NAME]"
type textarea "slack: [URL][DOMAIN_NAME]"
click at [952, 365] on button "Send" at bounding box center [958, 372] width 28 height 14
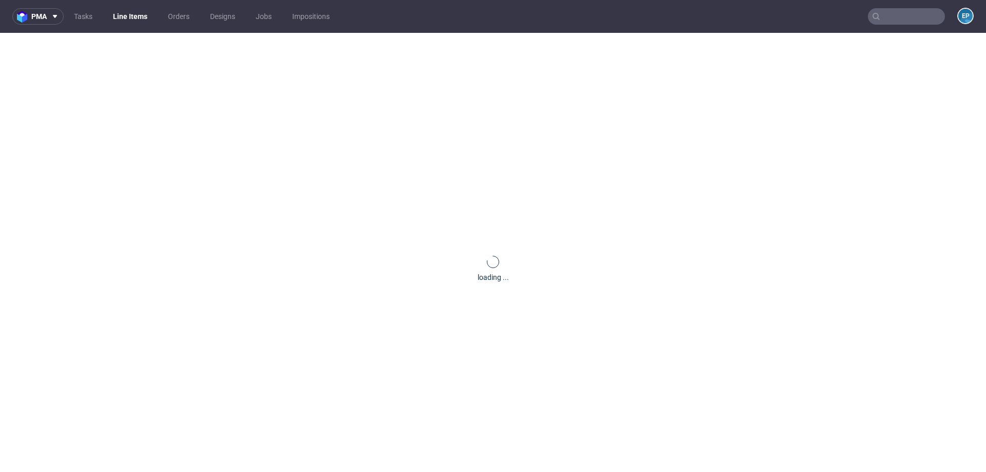
scroll to position [0, 0]
